Goal: Task Accomplishment & Management: Complete application form

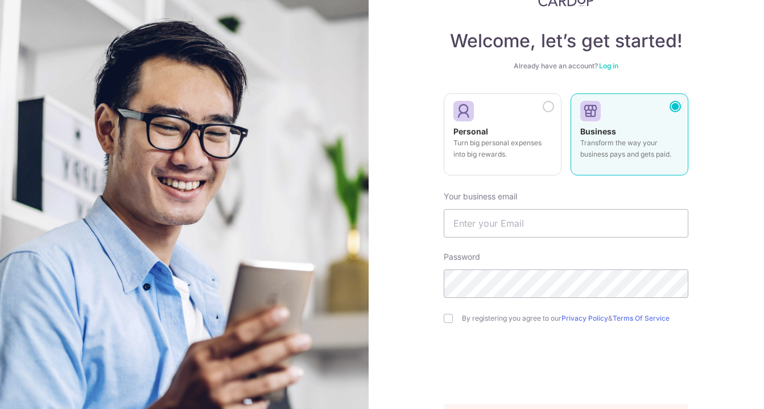
scroll to position [46, 0]
click at [466, 220] on input "text" at bounding box center [566, 223] width 245 height 28
type input "e"
type input "y"
type input "[DOMAIN_NAME][EMAIL_ADDRESS][DOMAIN_NAME]"
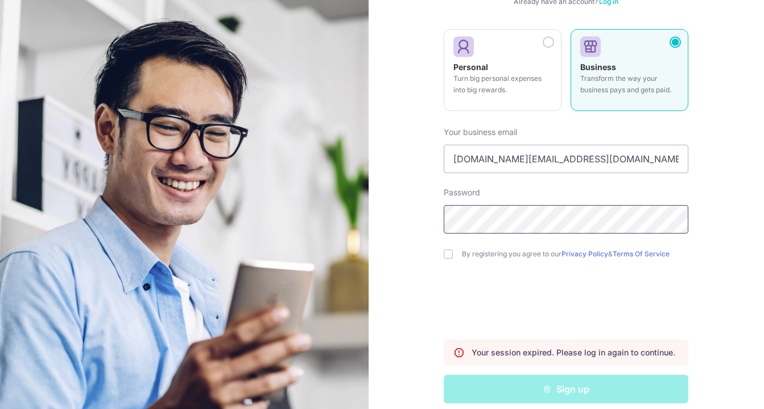
scroll to position [124, 0]
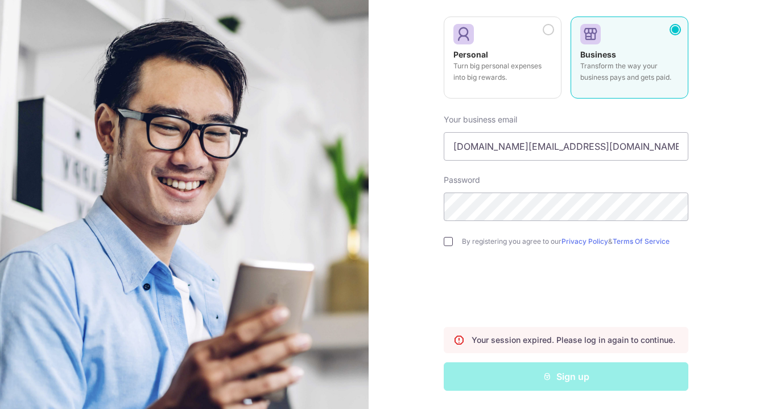
click at [445, 241] on input "checkbox" at bounding box center [448, 241] width 9 height 9
checkbox input "true"
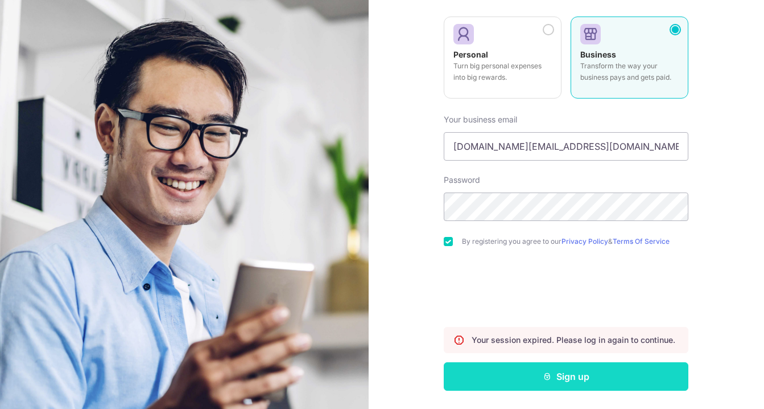
click at [496, 371] on button "Sign up" at bounding box center [566, 376] width 245 height 28
